Goal: Task Accomplishment & Management: Use online tool/utility

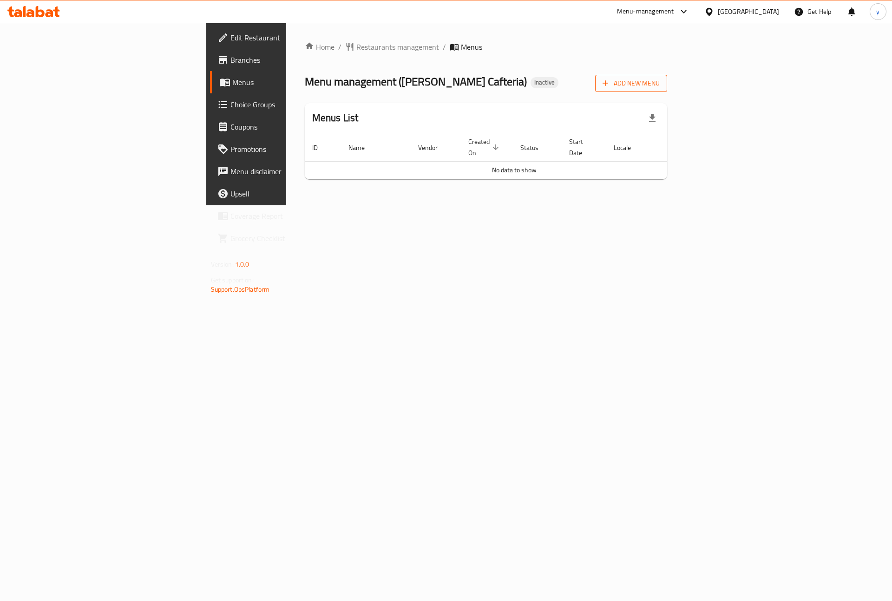
click at [660, 88] on span "Add New Menu" at bounding box center [631, 84] width 57 height 12
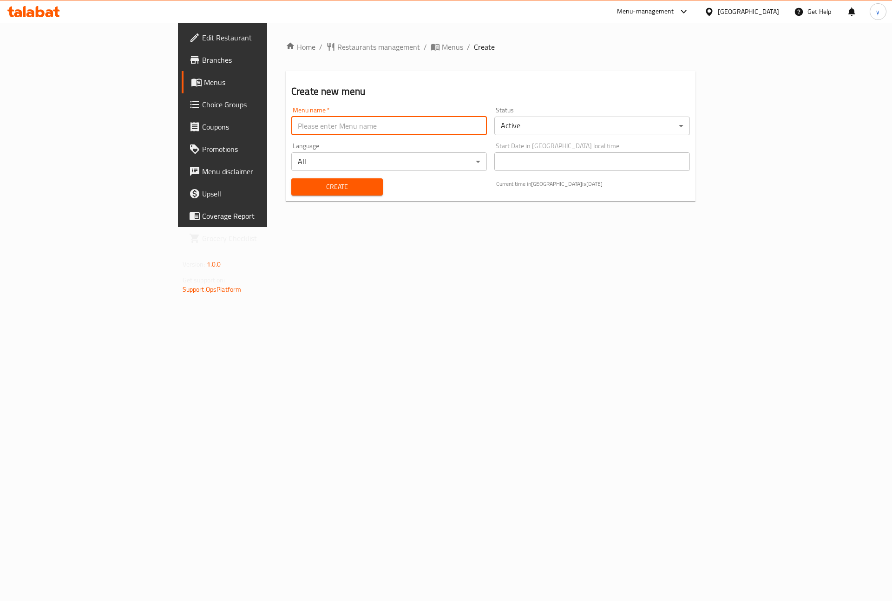
click at [373, 123] on input "text" at bounding box center [389, 126] width 196 height 19
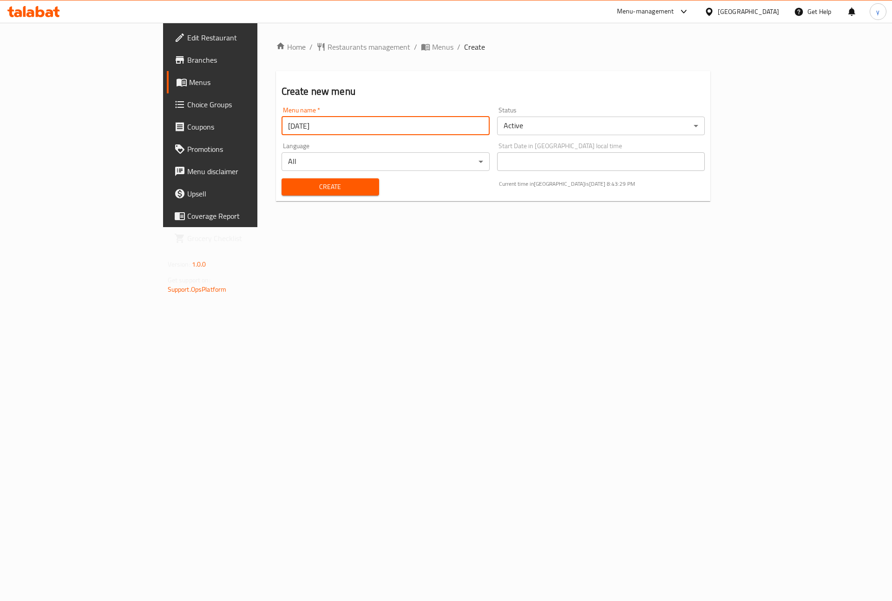
type input "[DATE]"
click at [326, 188] on span "Create" at bounding box center [330, 187] width 83 height 12
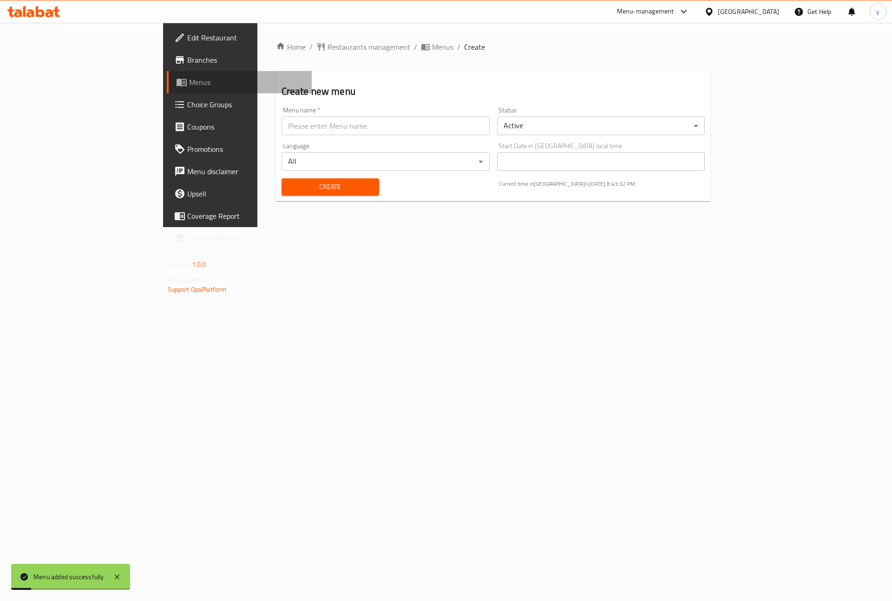
click at [167, 88] on link "Menus" at bounding box center [239, 82] width 145 height 22
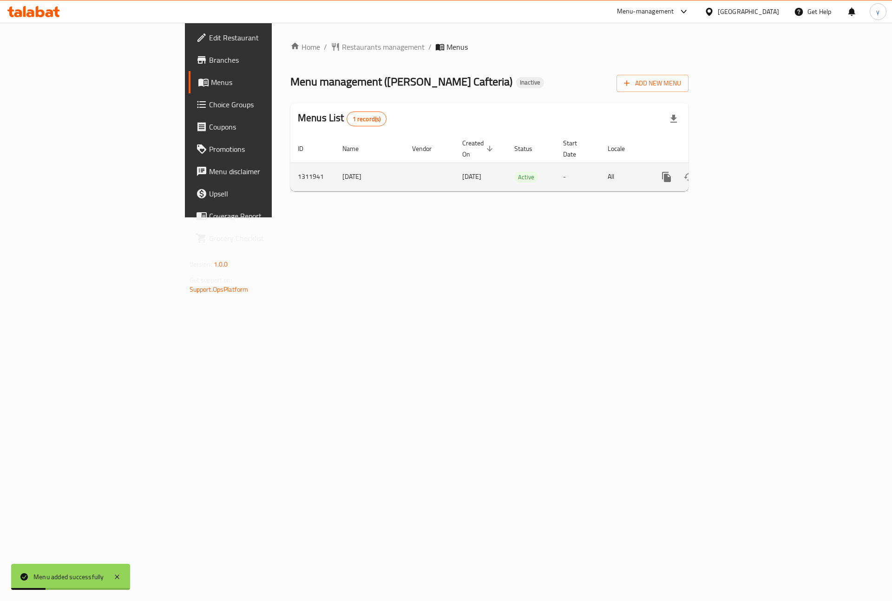
click at [745, 170] on link "enhanced table" at bounding box center [733, 177] width 22 height 22
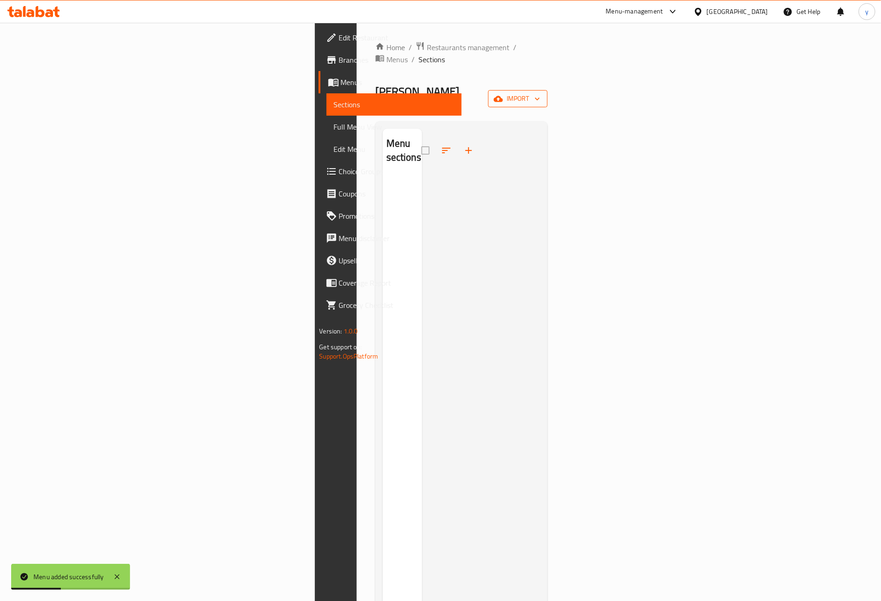
click at [540, 93] on span "import" at bounding box center [518, 99] width 45 height 12
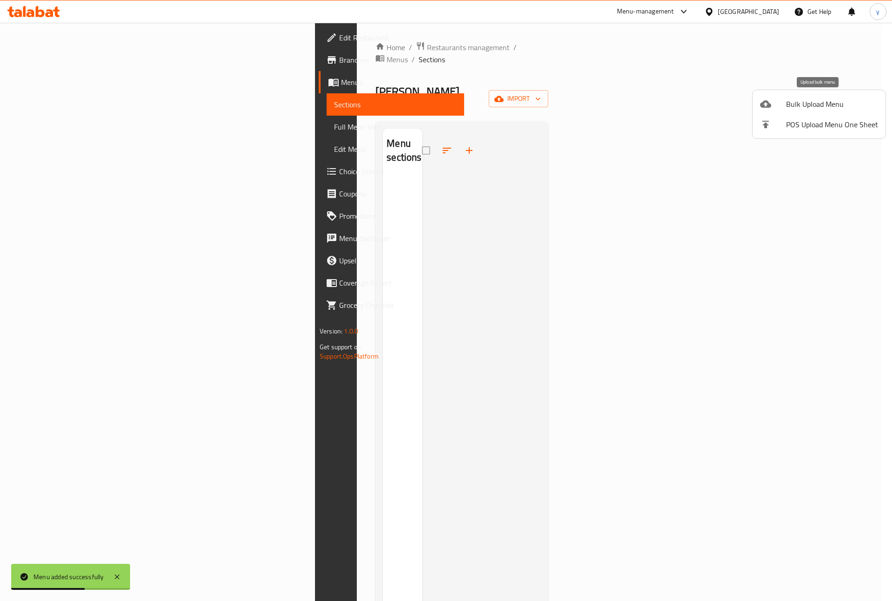
click at [798, 109] on span "Bulk Upload Menu" at bounding box center [832, 103] width 92 height 11
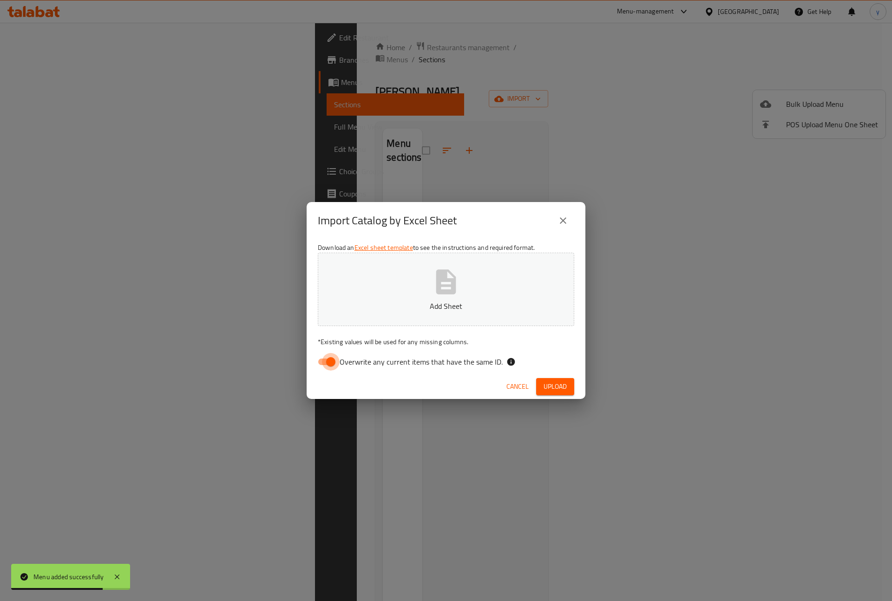
click at [326, 362] on input "Overwrite any current items that have the same ID." at bounding box center [330, 362] width 53 height 18
checkbox input "false"
click at [555, 384] on span "Upload" at bounding box center [555, 387] width 23 height 12
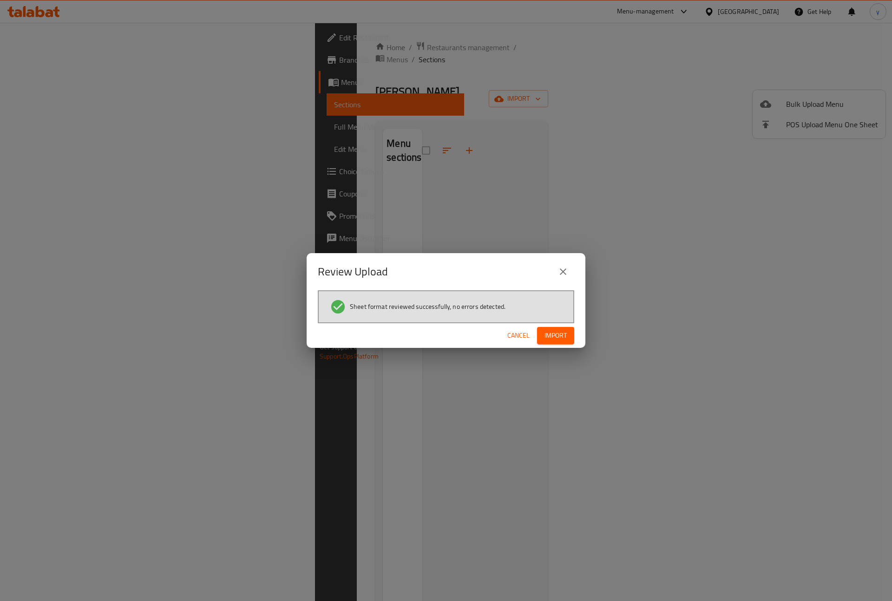
click at [550, 333] on span "Import" at bounding box center [555, 336] width 22 height 12
